Goal: Find contact information: Find contact information

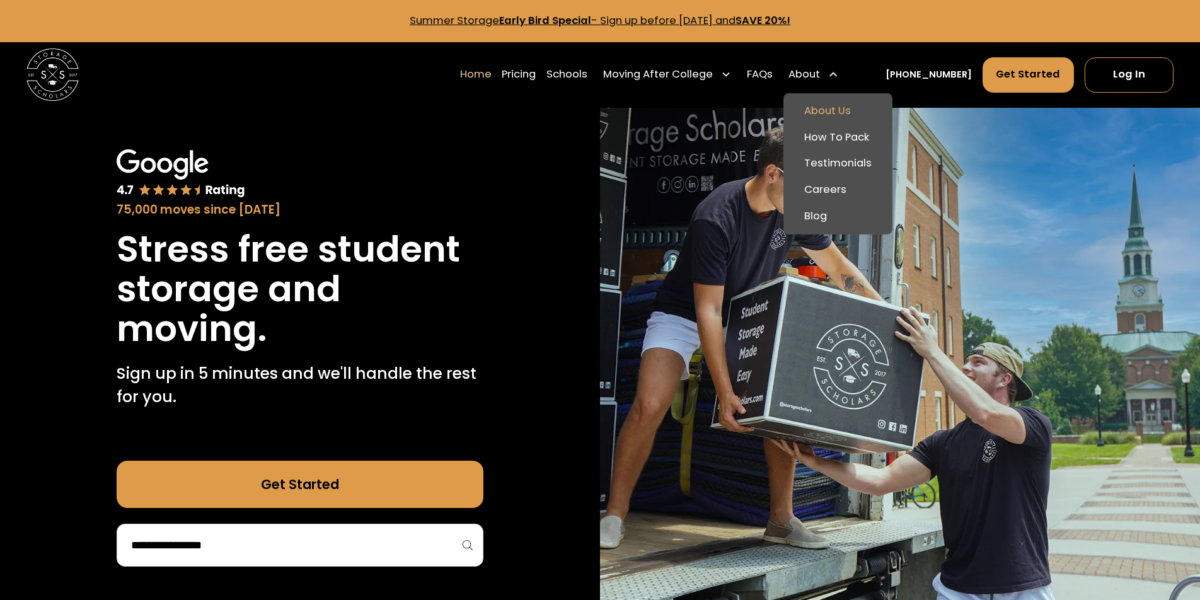
click at [837, 106] on link "About Us" at bounding box center [837, 111] width 99 height 26
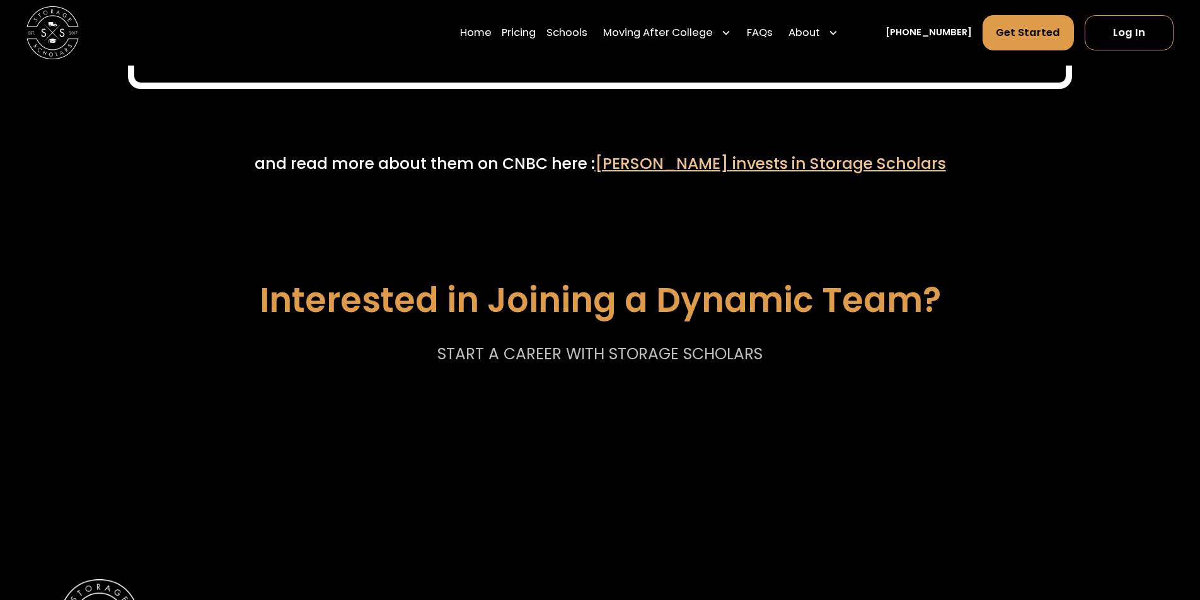
scroll to position [6963, 0]
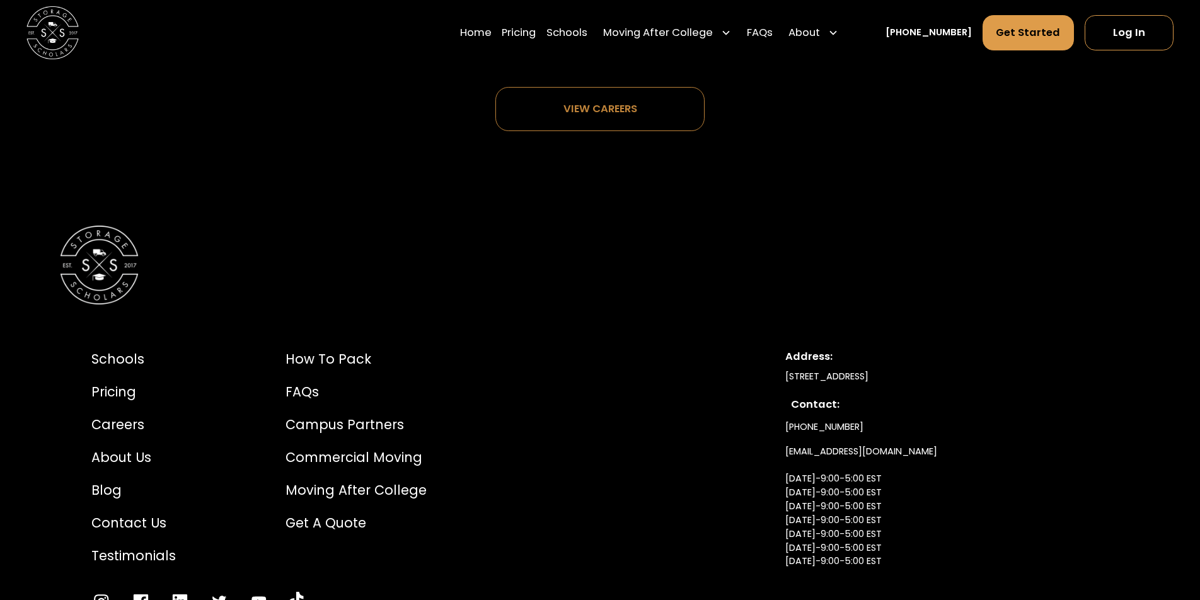
drag, startPoint x: 894, startPoint y: 378, endPoint x: 962, endPoint y: 378, distance: 68.0
click at [962, 378] on div "[STREET_ADDRESS]" at bounding box center [946, 377] width 323 height 14
click at [948, 375] on div "[STREET_ADDRESS]" at bounding box center [946, 377] width 323 height 14
click at [973, 374] on div "[STREET_ADDRESS]" at bounding box center [946, 377] width 323 height 14
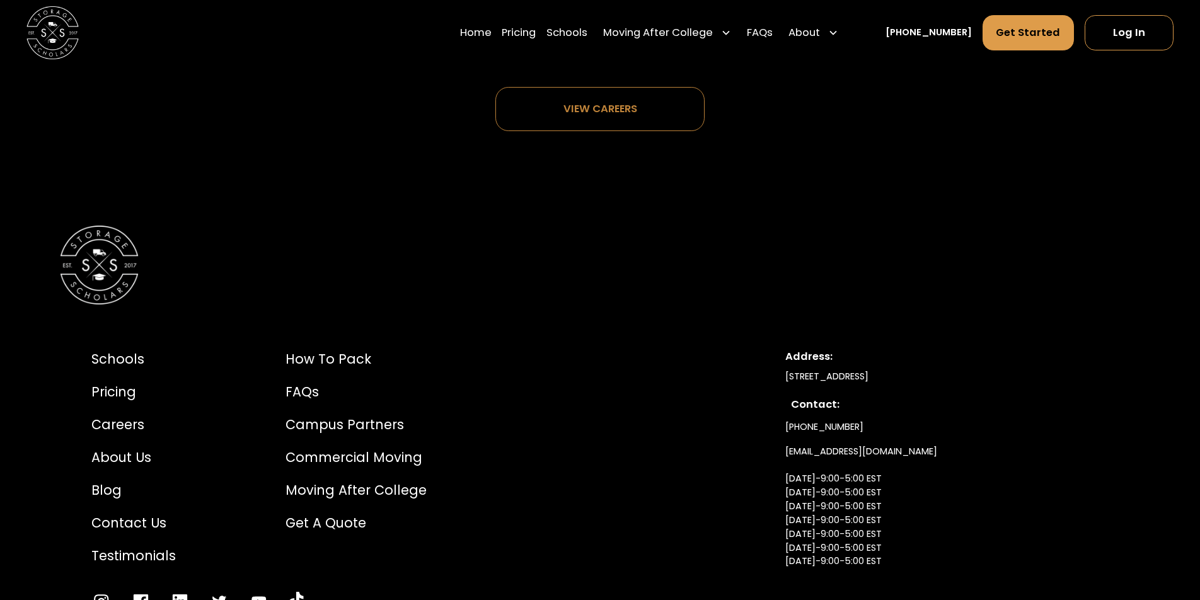
click at [973, 374] on div "[STREET_ADDRESS]" at bounding box center [946, 377] width 323 height 14
copy div "NC"
click at [972, 382] on div "[STREET_ADDRESS]" at bounding box center [946, 377] width 323 height 14
drag, startPoint x: 892, startPoint y: 379, endPoint x: 980, endPoint y: 380, distance: 87.6
click at [980, 380] on div "[STREET_ADDRESS]" at bounding box center [946, 377] width 323 height 14
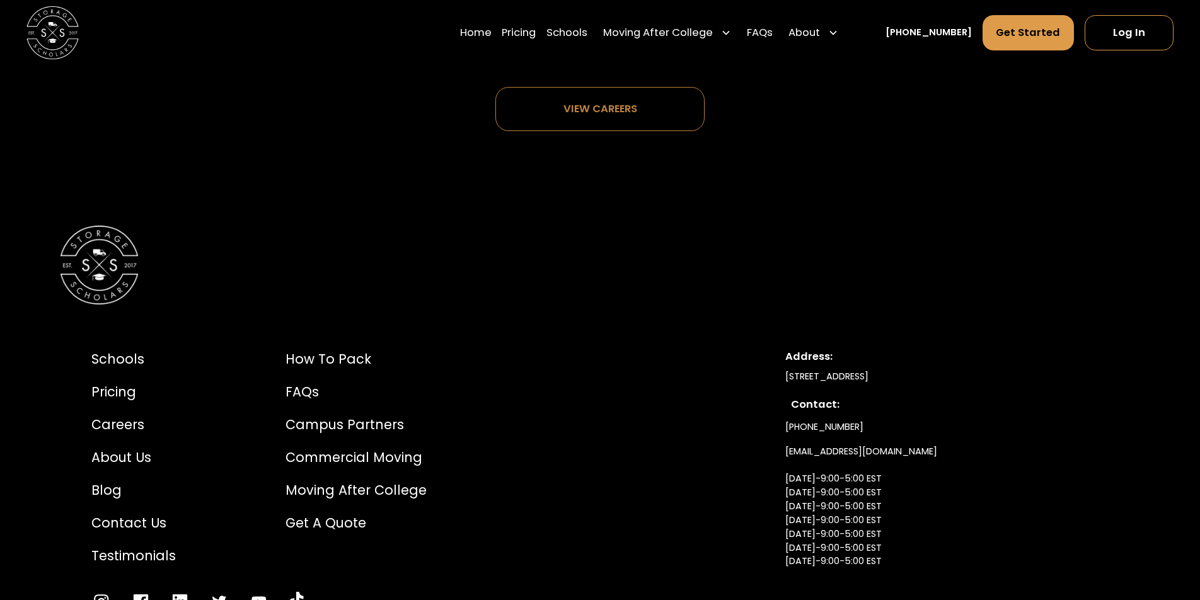
copy div "Winston Salem, NC"
click at [890, 377] on div "[STREET_ADDRESS]" at bounding box center [946, 377] width 323 height 14
drag, startPoint x: 895, startPoint y: 375, endPoint x: 964, endPoint y: 374, distance: 69.3
click at [964, 374] on div "[STREET_ADDRESS]" at bounding box center [946, 377] width 323 height 14
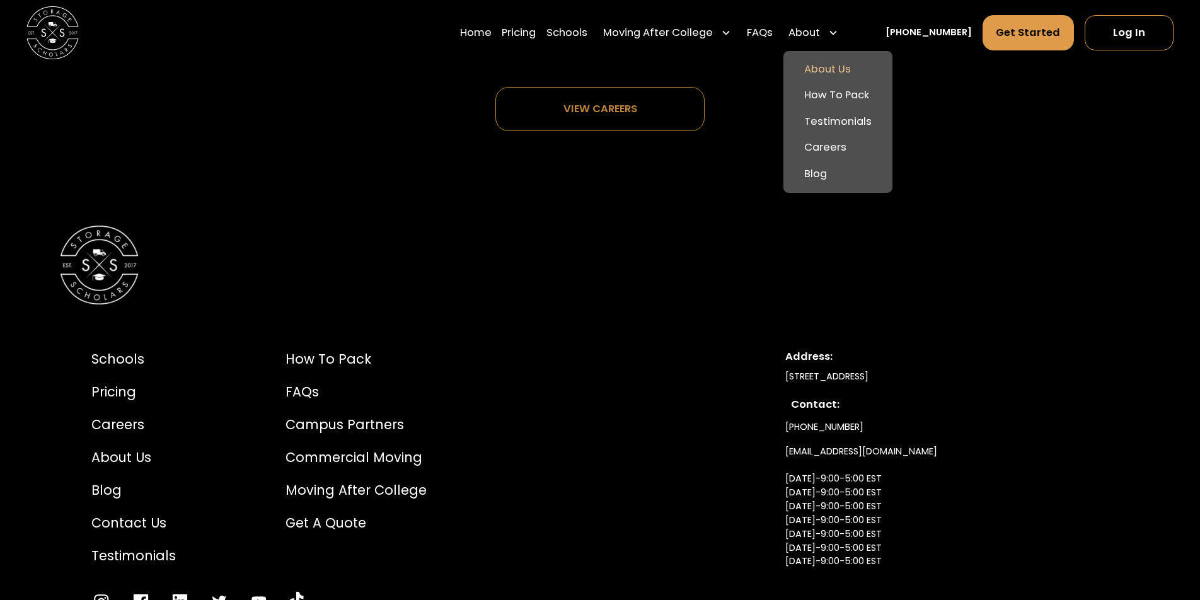
copy div "Winston Salem,"
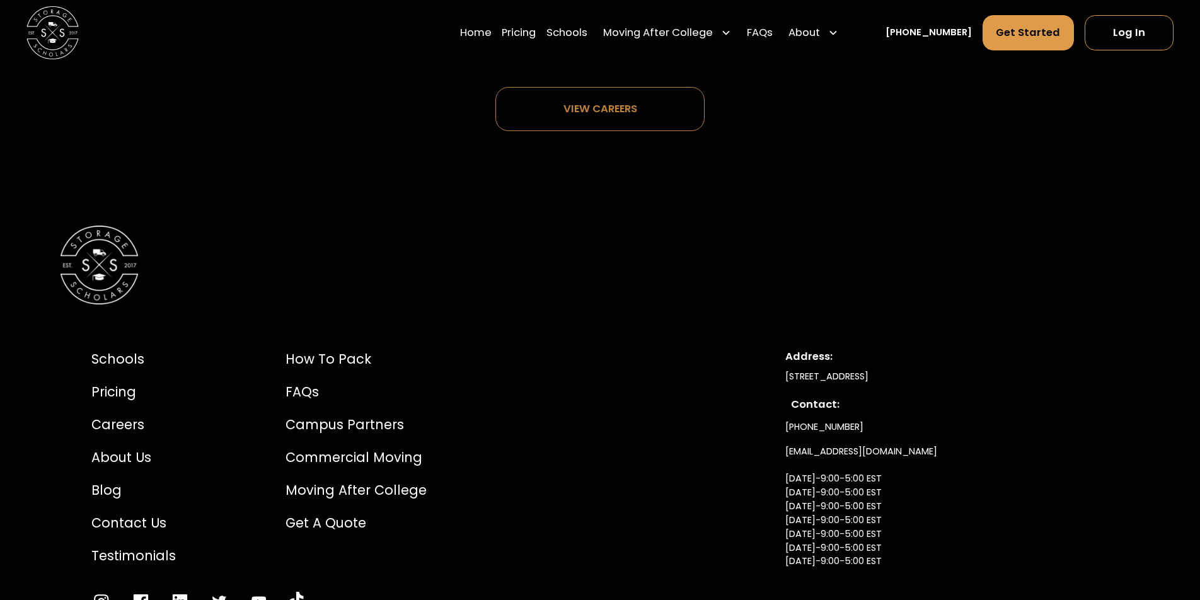
click at [904, 373] on div "[STREET_ADDRESS]" at bounding box center [946, 377] width 323 height 14
drag, startPoint x: 893, startPoint y: 370, endPoint x: 1049, endPoint y: 383, distance: 156.1
click at [1049, 383] on div "[STREET_ADDRESS]" at bounding box center [946, 377] width 323 height 14
copy div "Winston Salem, NC 27101"
